Goal: Task Accomplishment & Management: Use online tool/utility

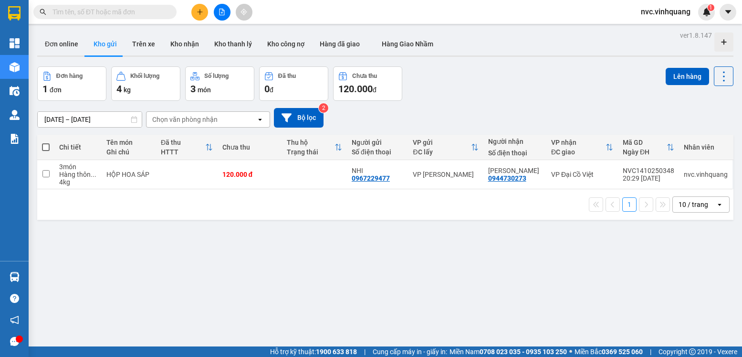
click at [47, 147] on span at bounding box center [46, 147] width 8 height 8
click at [46, 142] on input "checkbox" at bounding box center [46, 142] width 0 height 0
checkbox input "true"
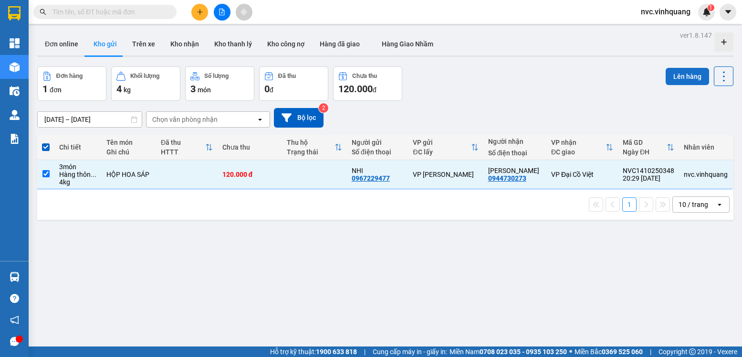
click at [681, 79] on button "Lên hàng" at bounding box center [687, 76] width 43 height 17
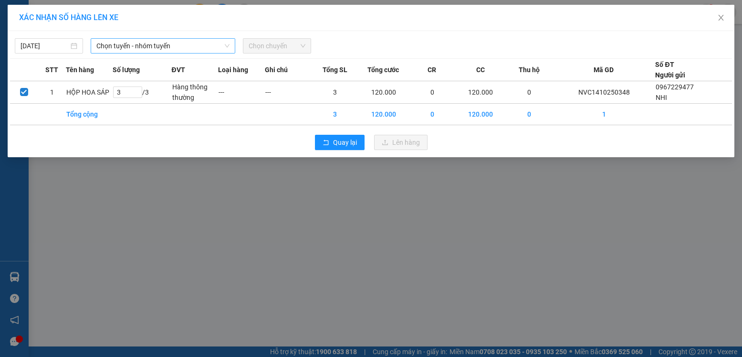
click at [194, 48] on span "Chọn tuyến - nhóm tuyến" at bounding box center [162, 46] width 133 height 14
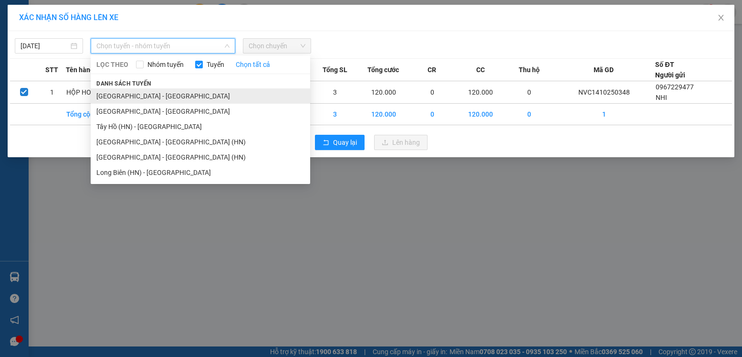
click at [136, 95] on li "Thanh Hóa - Hà Nội" at bounding box center [201, 95] width 220 height 15
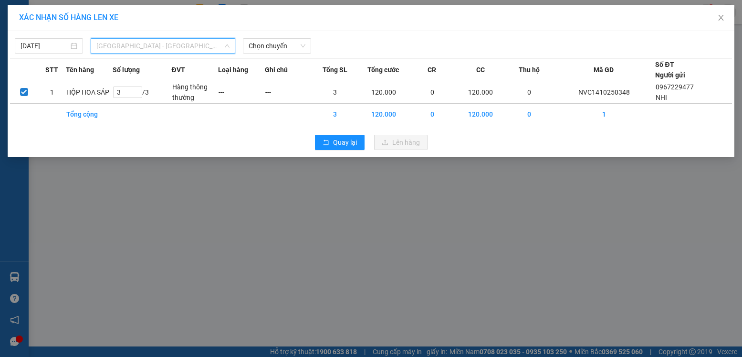
click at [158, 47] on span "Thanh Hóa - Hà Nội" at bounding box center [162, 46] width 133 height 14
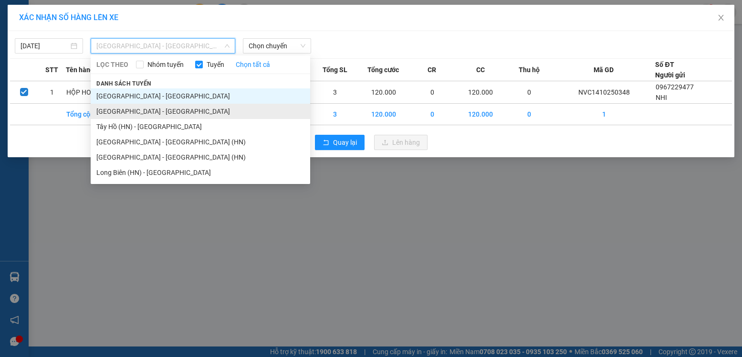
click at [128, 110] on li "Hà Nội - Thanh Hóa" at bounding box center [201, 111] width 220 height 15
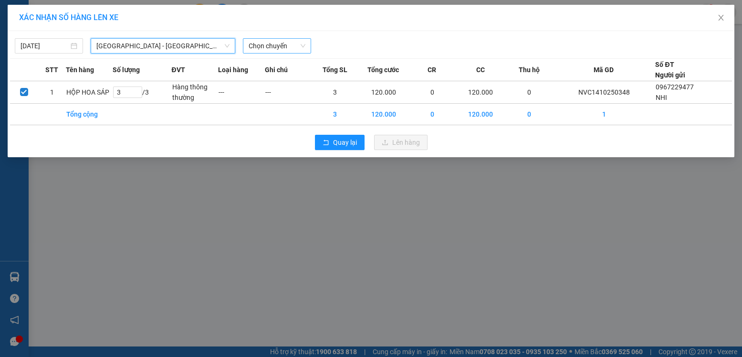
click at [284, 46] on span "Chọn chuyến" at bounding box center [277, 46] width 57 height 14
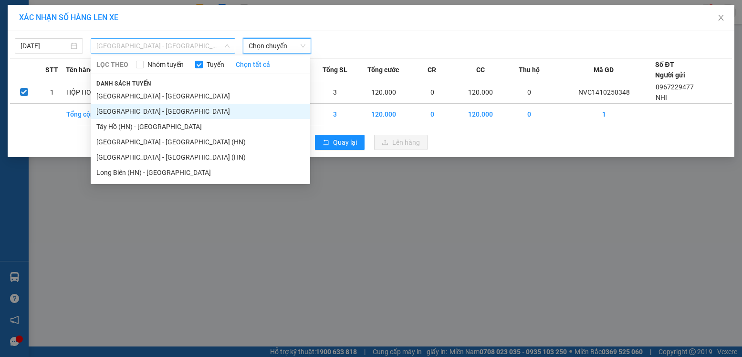
click at [210, 46] on span "Hà Nội - Thanh Hóa" at bounding box center [162, 46] width 133 height 14
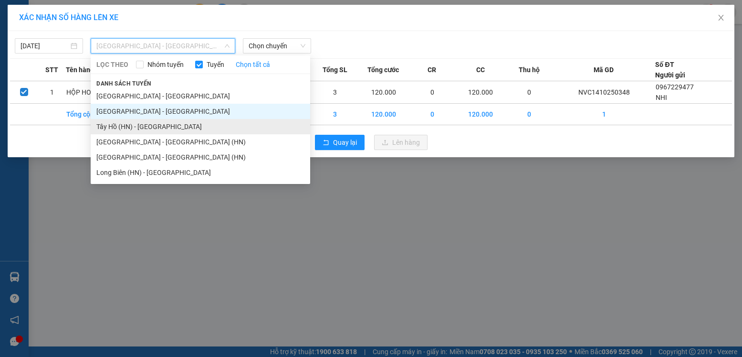
click at [168, 129] on li "Tây Hồ (HN) - Thanh Hóa" at bounding box center [201, 126] width 220 height 15
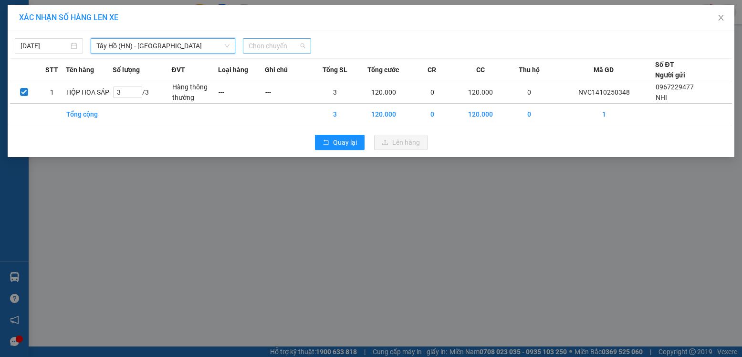
click at [304, 45] on span "Chọn chuyến" at bounding box center [277, 46] width 57 height 14
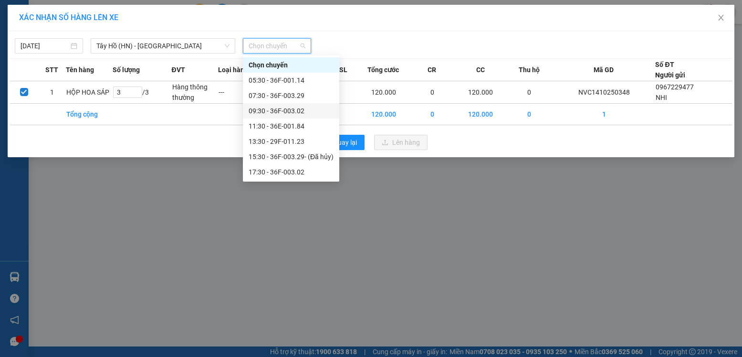
click at [292, 108] on div "09:30 - 36F-003.02" at bounding box center [291, 110] width 85 height 10
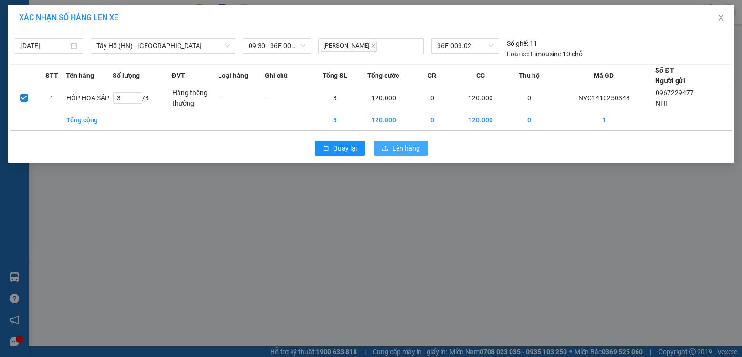
click at [403, 148] on span "Lên hàng" at bounding box center [406, 148] width 28 height 10
